Goal: Find specific page/section: Find specific page/section

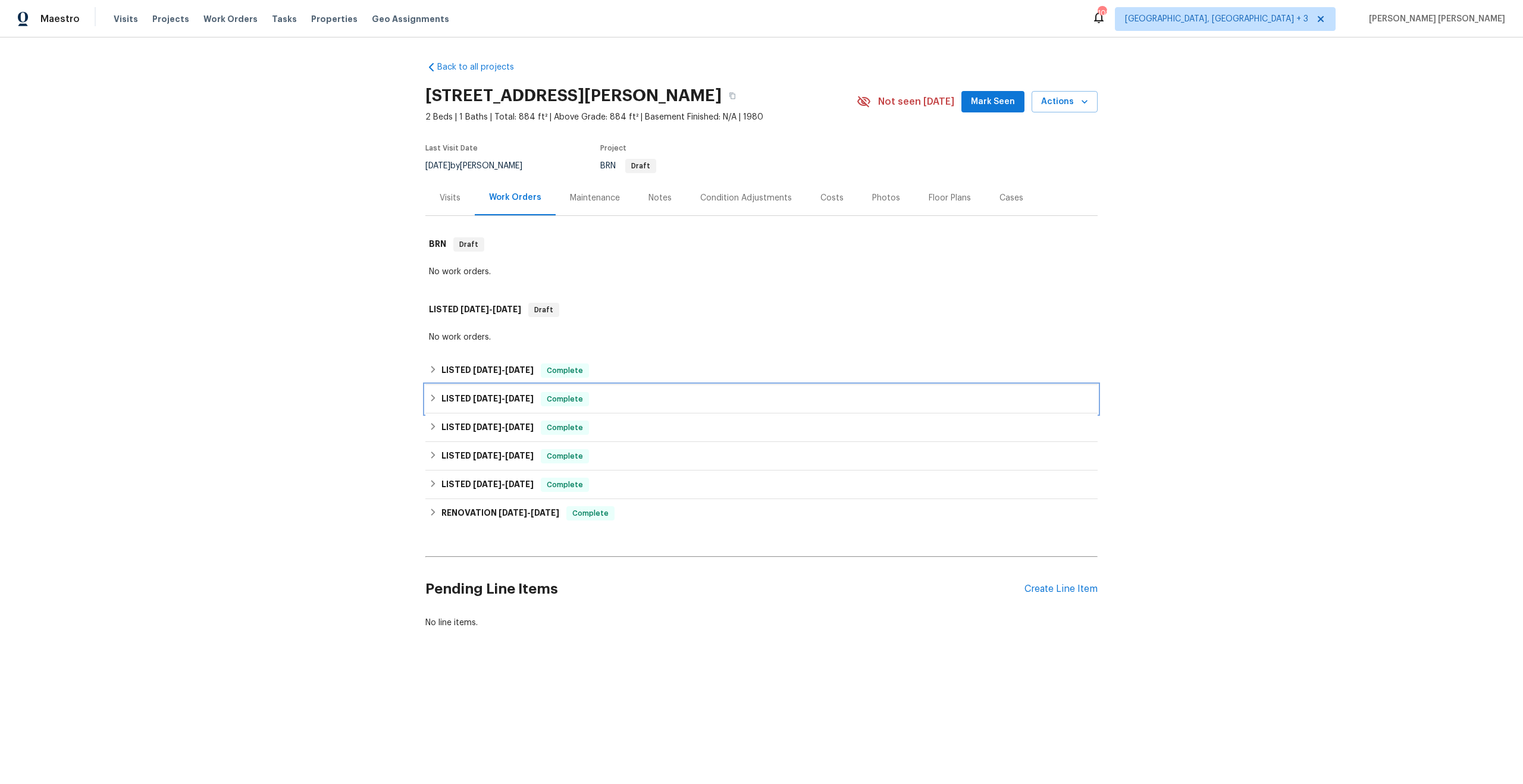
click at [520, 392] on h6 "LISTED [DATE] - [DATE]" at bounding box center [488, 398] width 92 height 14
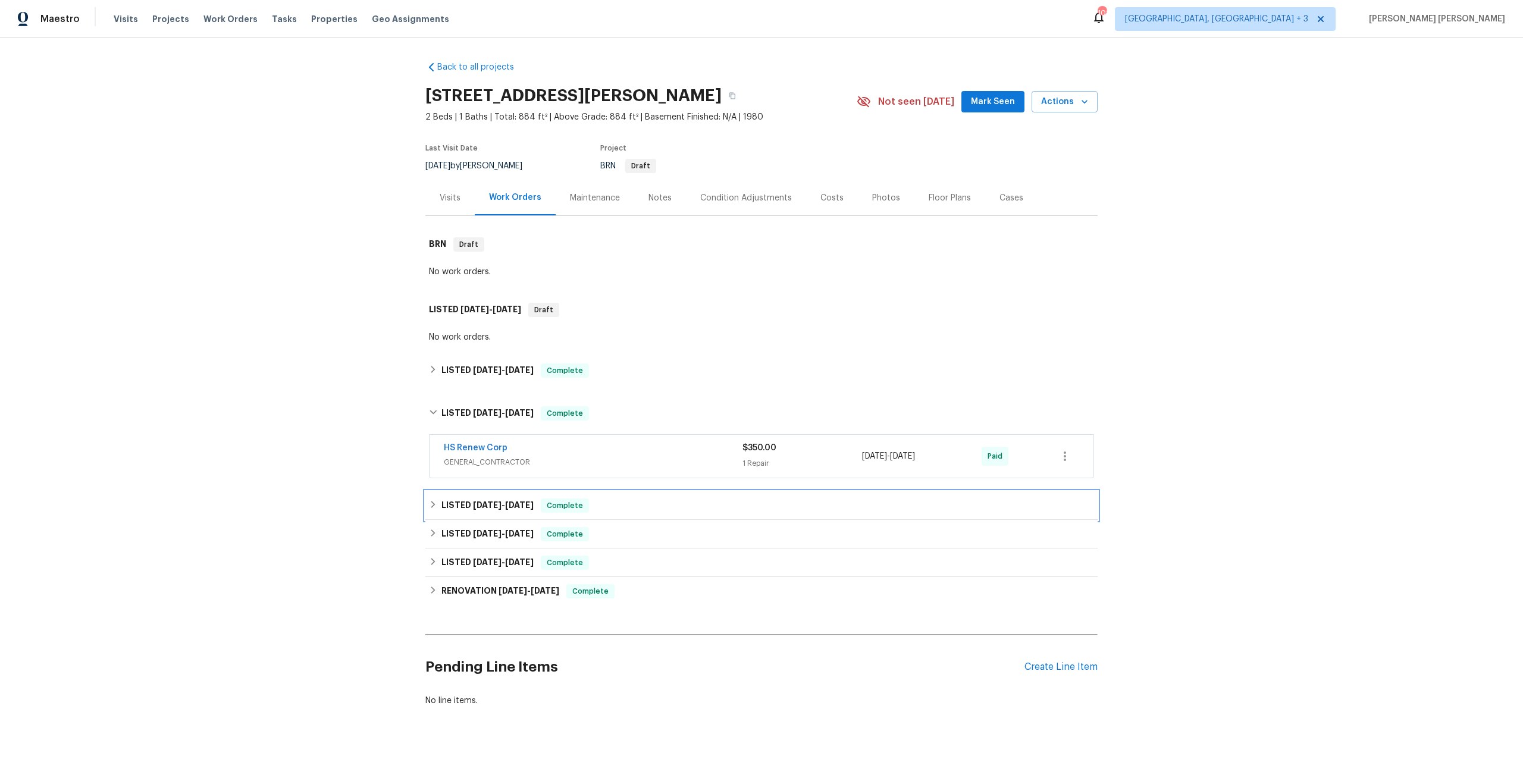
click at [526, 506] on span "[DATE]" at bounding box center [520, 505] width 29 height 9
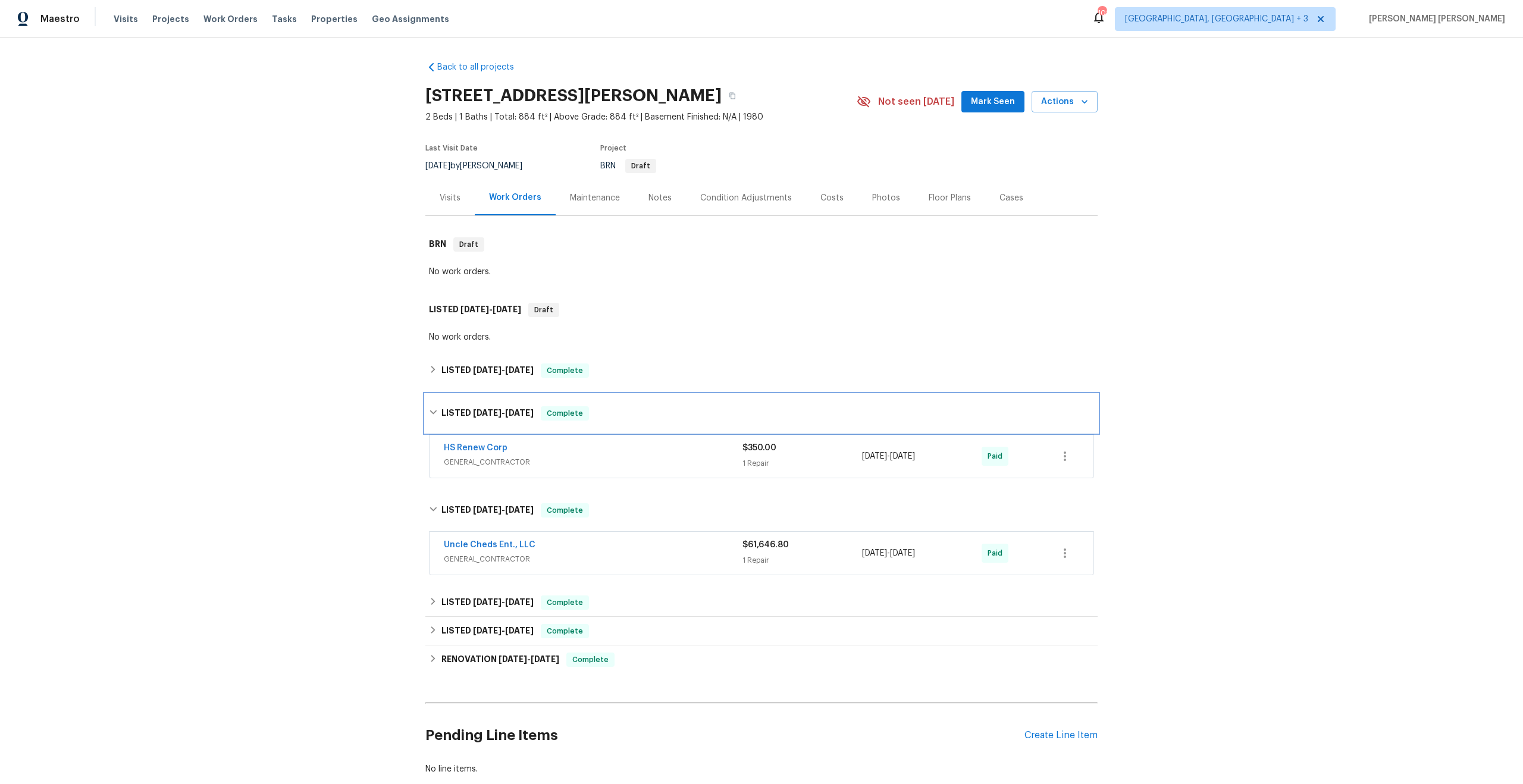
click at [601, 415] on div "LISTED [DATE] - [DATE] Complete" at bounding box center [761, 413] width 665 height 14
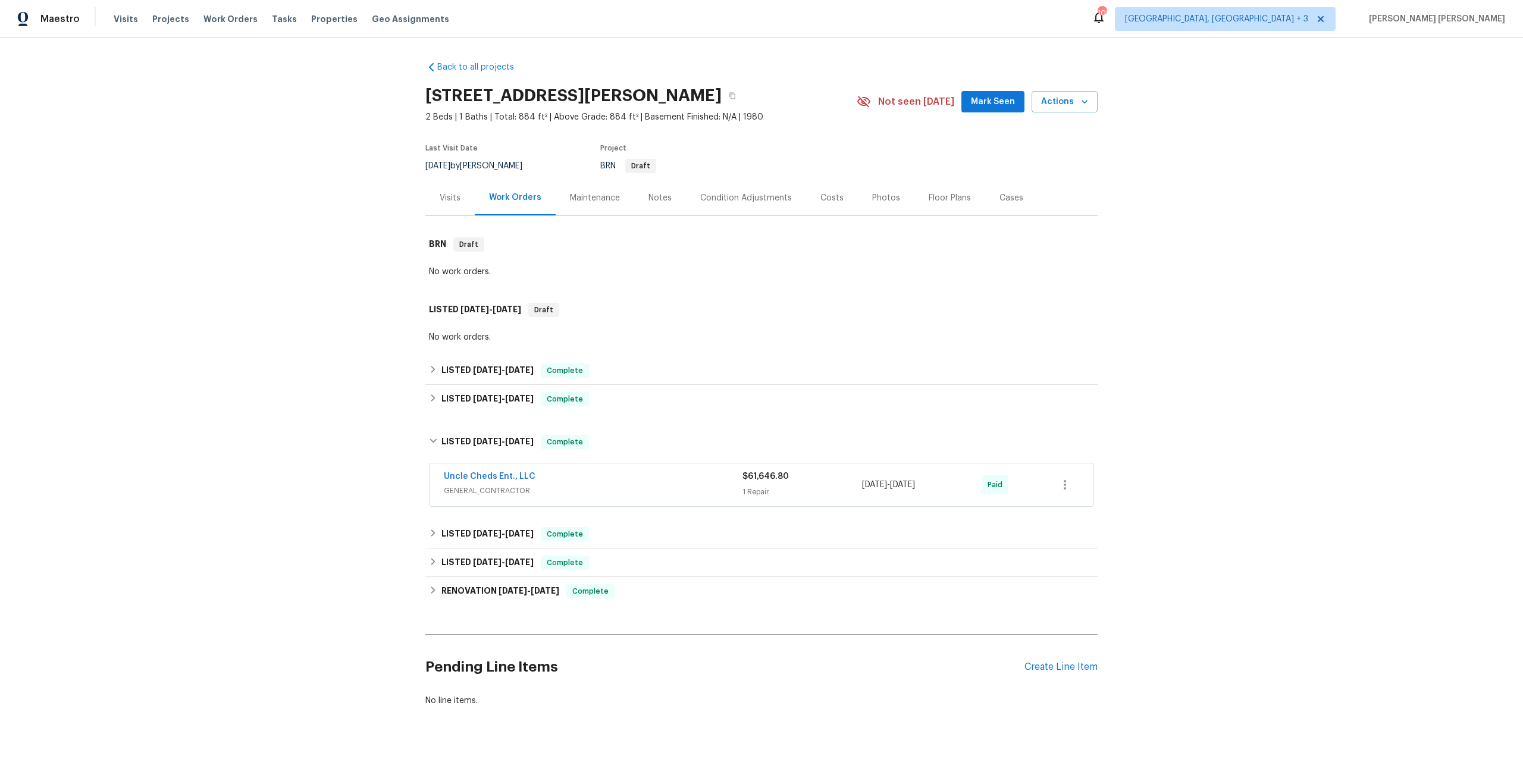
click at [684, 487] on span "GENERAL_CONTRACTOR" at bounding box center [593, 491] width 298 height 12
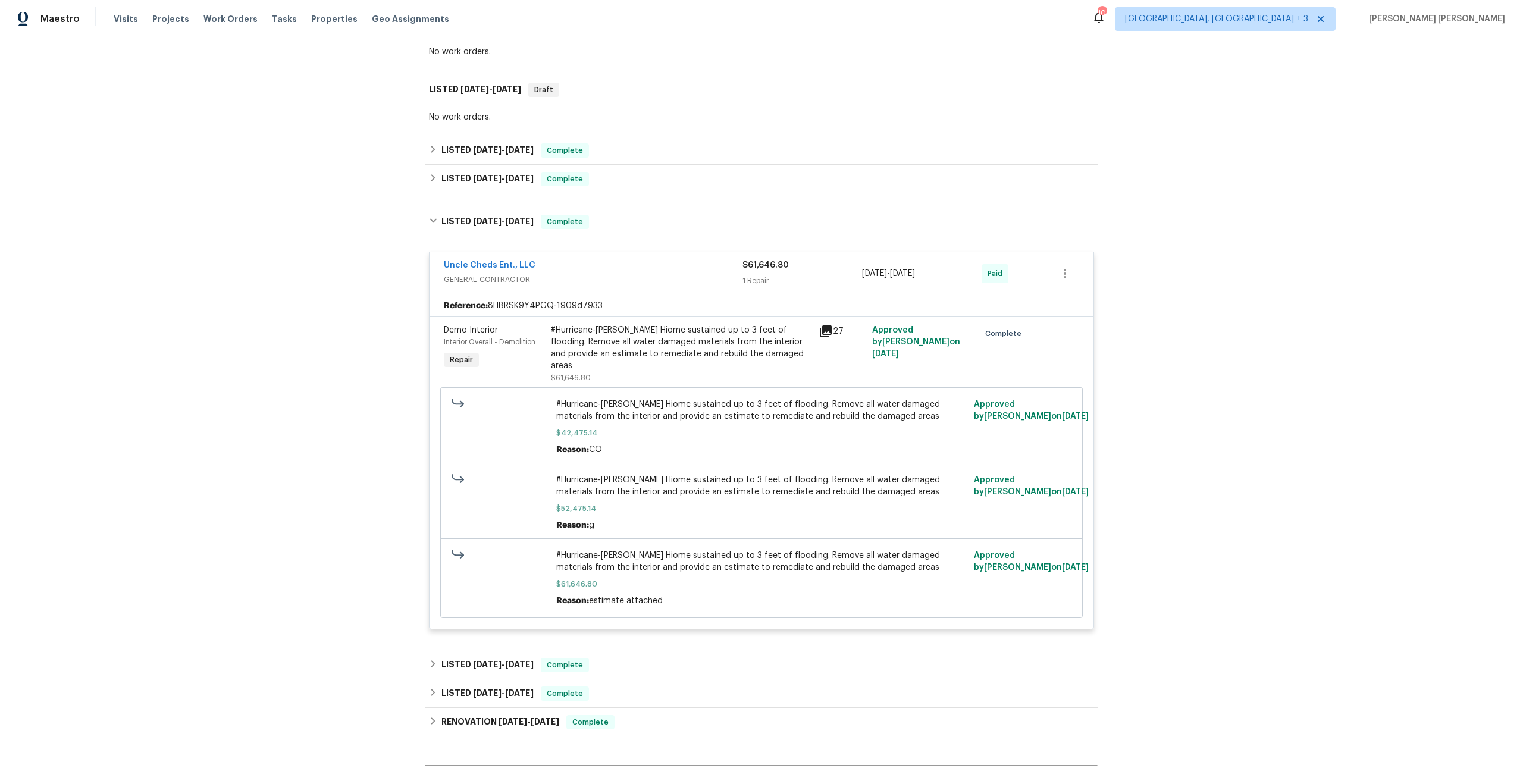
scroll to position [270, 0]
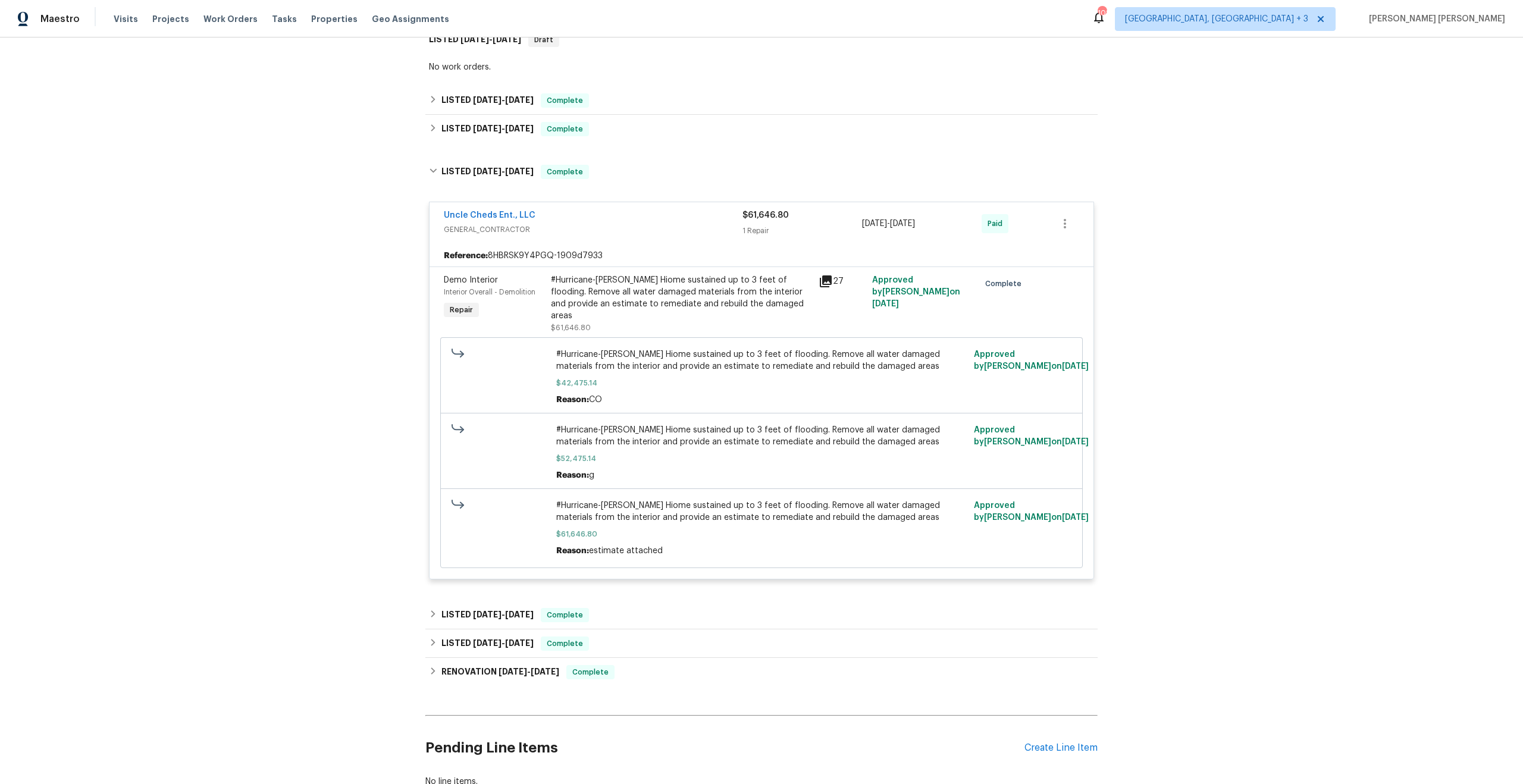
click at [827, 286] on icon at bounding box center [825, 281] width 14 height 14
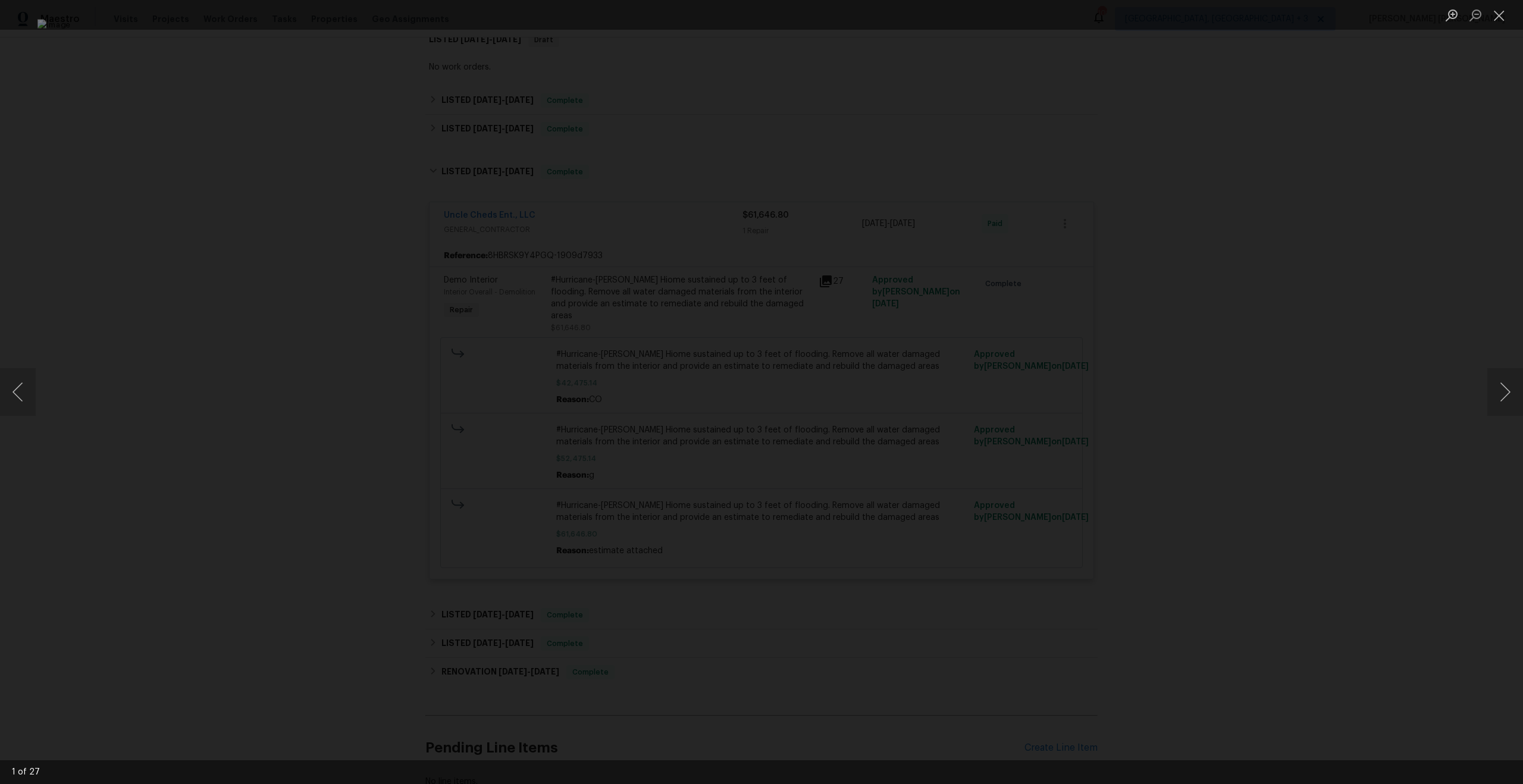
click at [197, 378] on div "Lightbox" at bounding box center [761, 392] width 1523 height 784
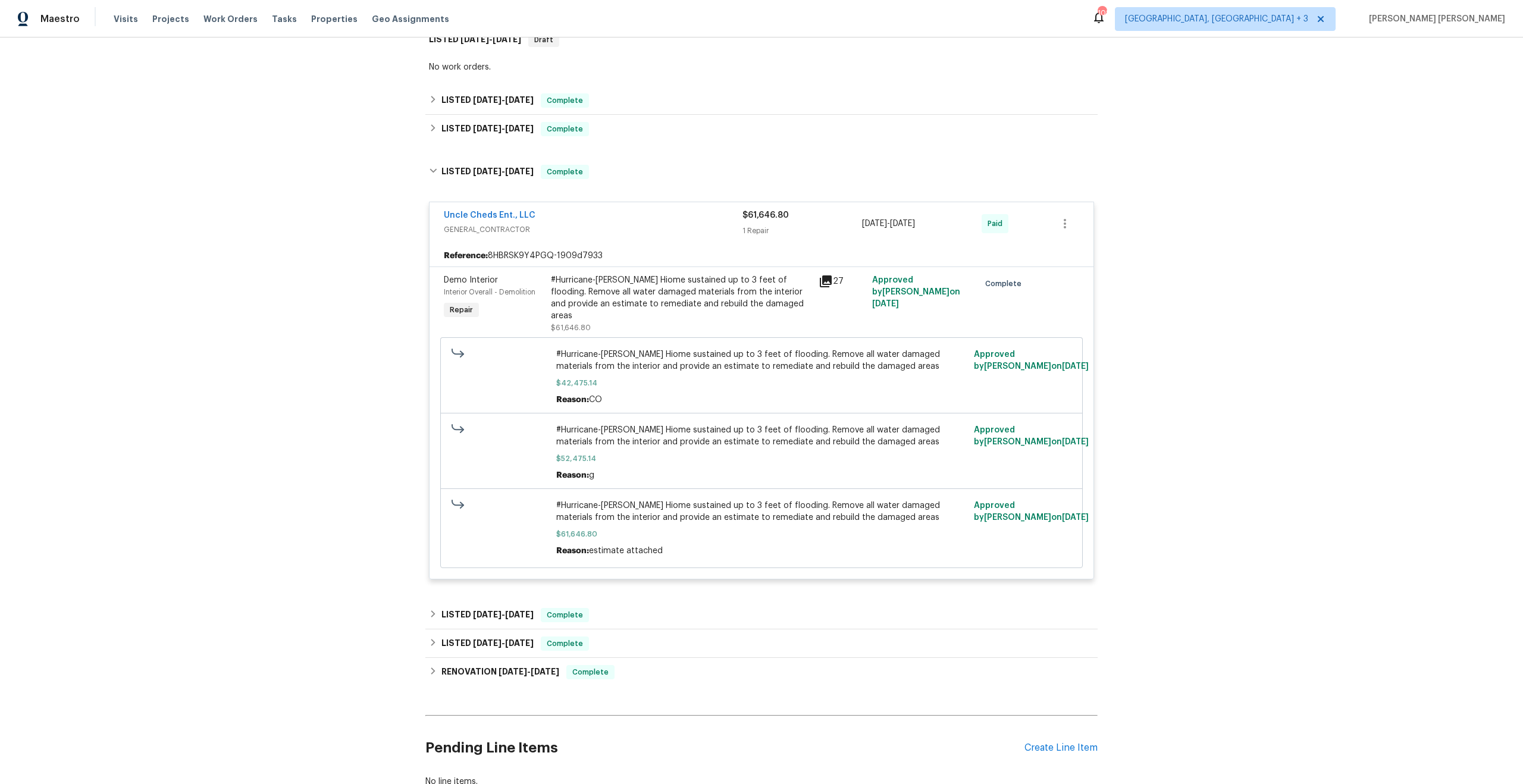
click at [1300, 491] on div "Back to all projects [STREET_ADDRESS][PERSON_NAME] 2 Beds | 1 Baths | Total: 88…" at bounding box center [761, 411] width 1523 height 746
